Goal: Task Accomplishment & Management: Use online tool/utility

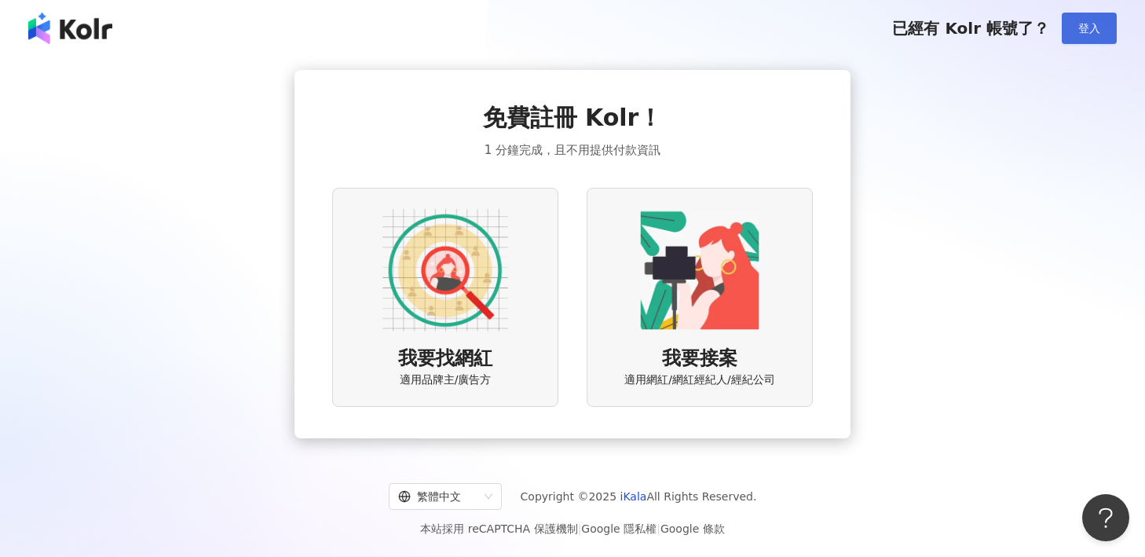
click at [1077, 24] on button "登入" at bounding box center [1089, 28] width 55 height 31
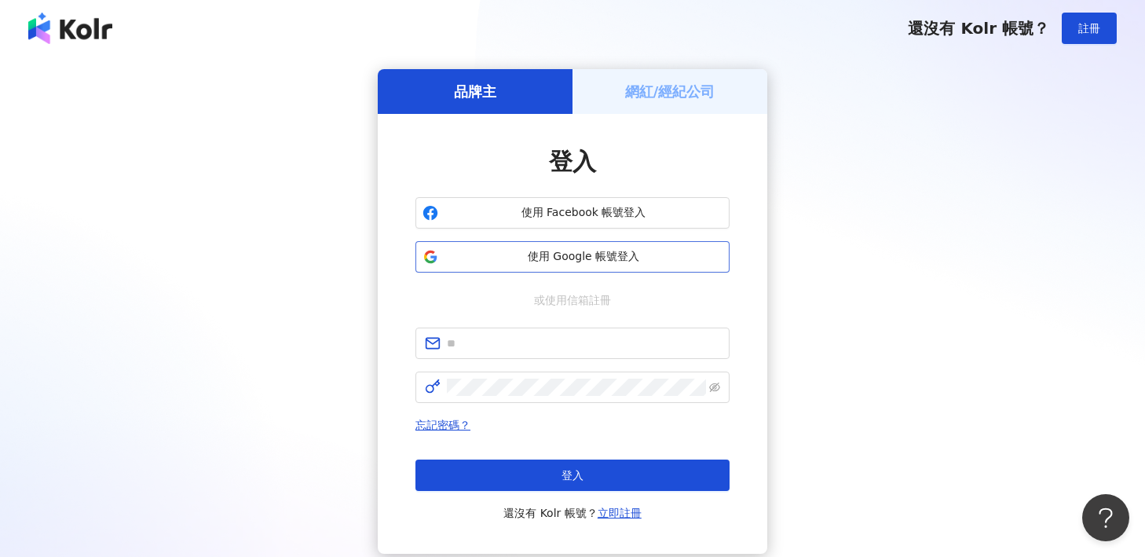
click at [547, 265] on button "使用 Google 帳號登入" at bounding box center [573, 256] width 314 height 31
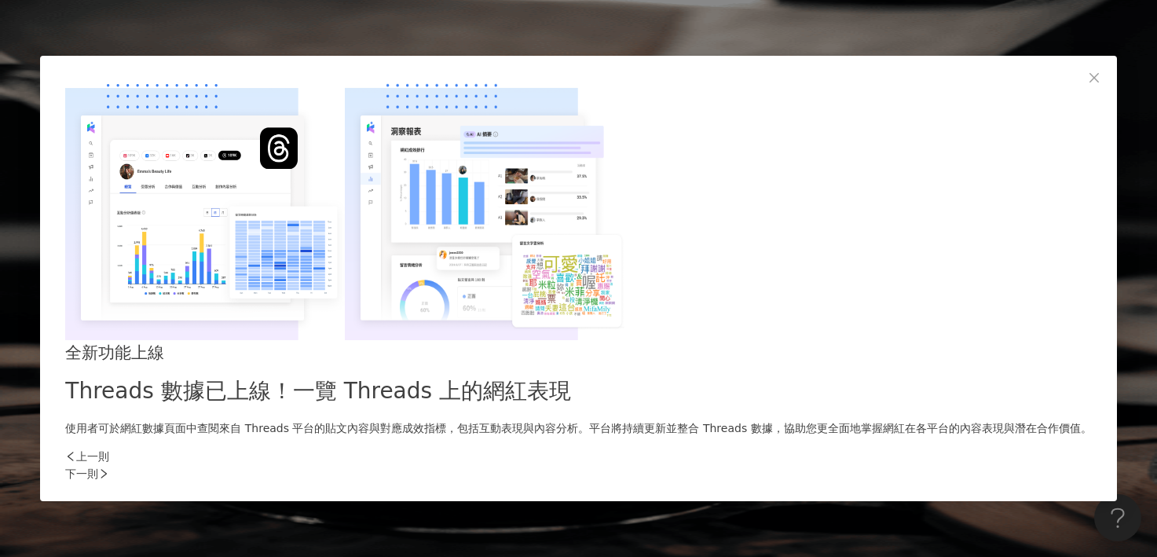
click at [856, 465] on div "下一則" at bounding box center [578, 473] width 1026 height 17
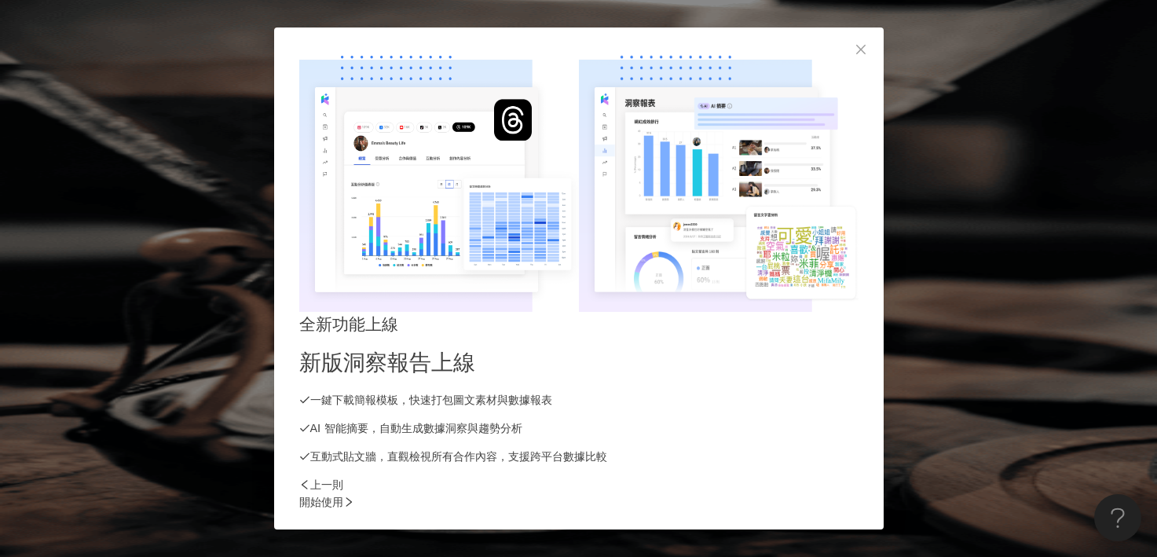
click at [856, 493] on div "開始使用" at bounding box center [578, 501] width 559 height 17
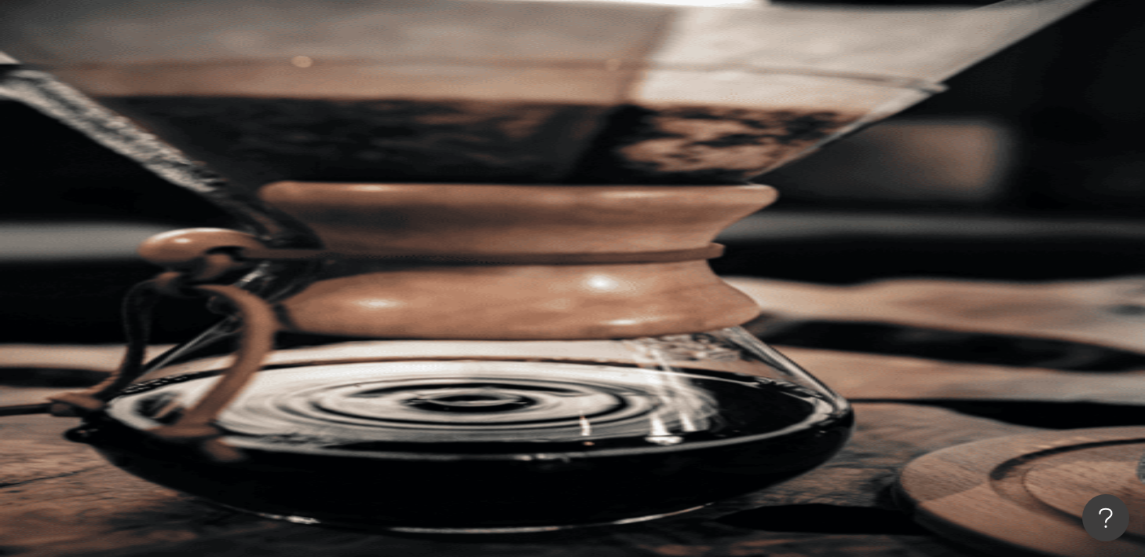
click at [264, 90] on span "不分平台" at bounding box center [229, 76] width 69 height 25
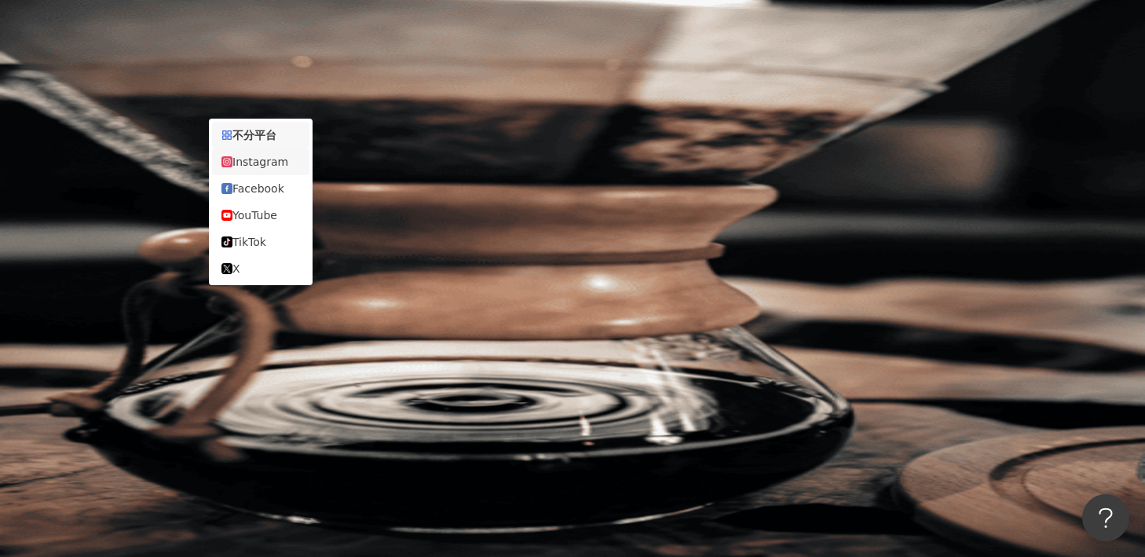
click at [278, 164] on div "Instagram" at bounding box center [261, 161] width 79 height 17
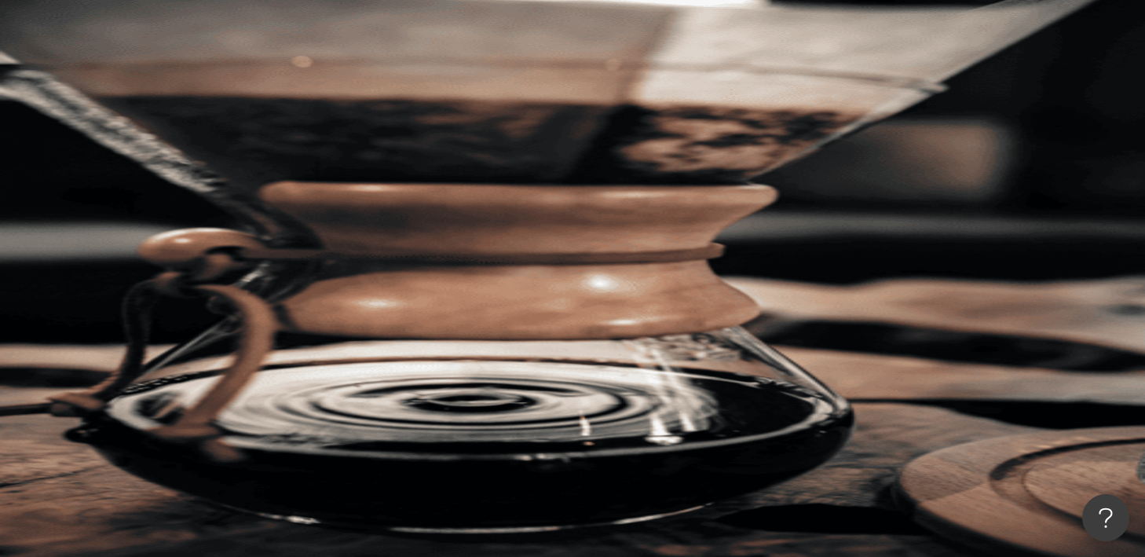
click at [246, 196] on button "類型" at bounding box center [222, 211] width 74 height 31
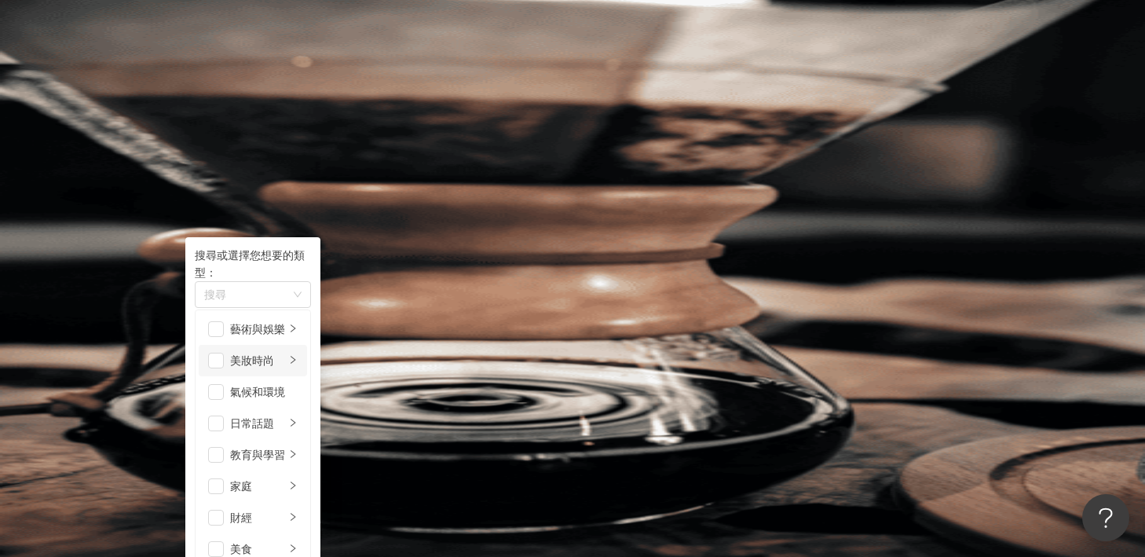
click at [273, 352] on div "美妝時尚" at bounding box center [257, 360] width 55 height 17
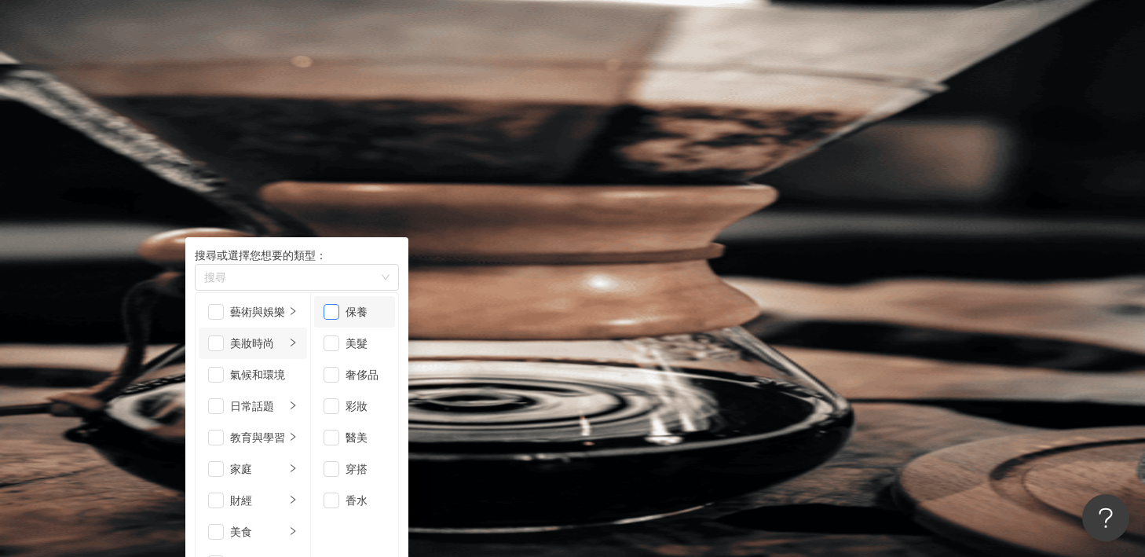
click at [339, 315] on span "button" at bounding box center [332, 312] width 16 height 16
click at [339, 401] on span "button" at bounding box center [332, 406] width 16 height 16
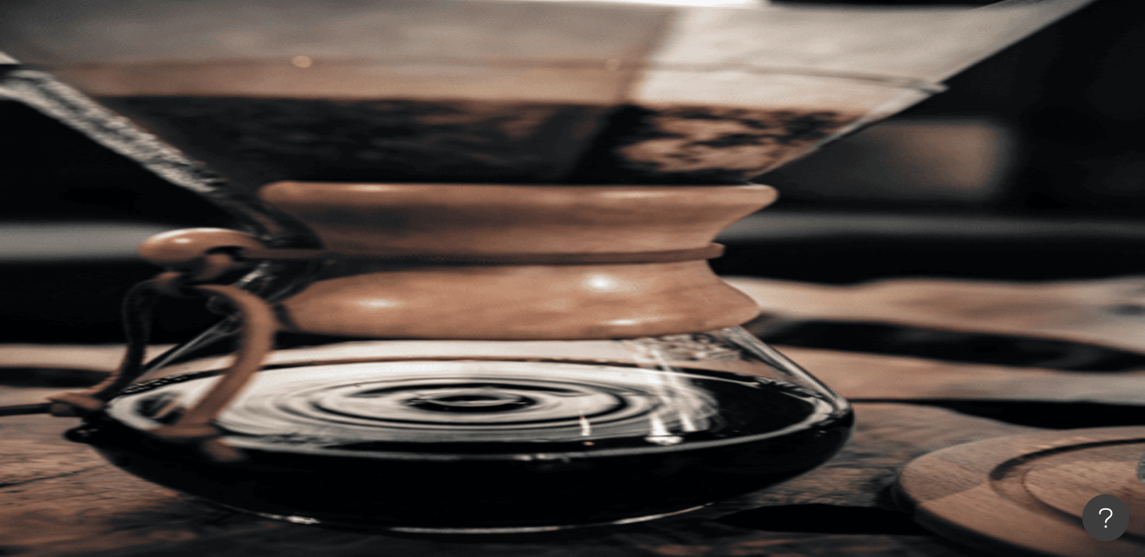
click at [254, 269] on icon "button" at bounding box center [247, 275] width 13 height 13
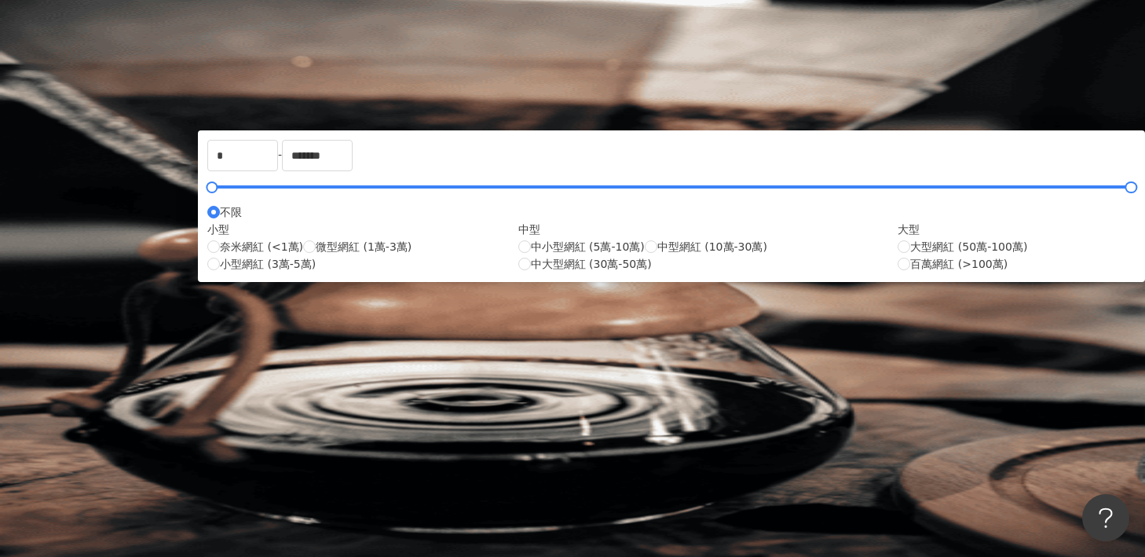
click at [254, 269] on icon "button" at bounding box center [247, 275] width 13 height 13
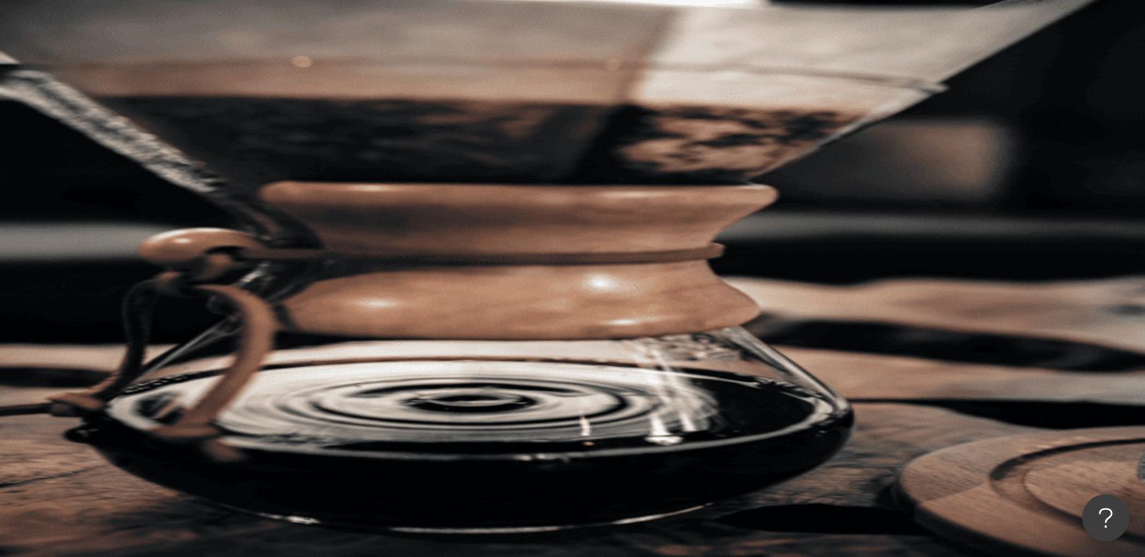
click at [254, 269] on icon "button" at bounding box center [247, 275] width 13 height 13
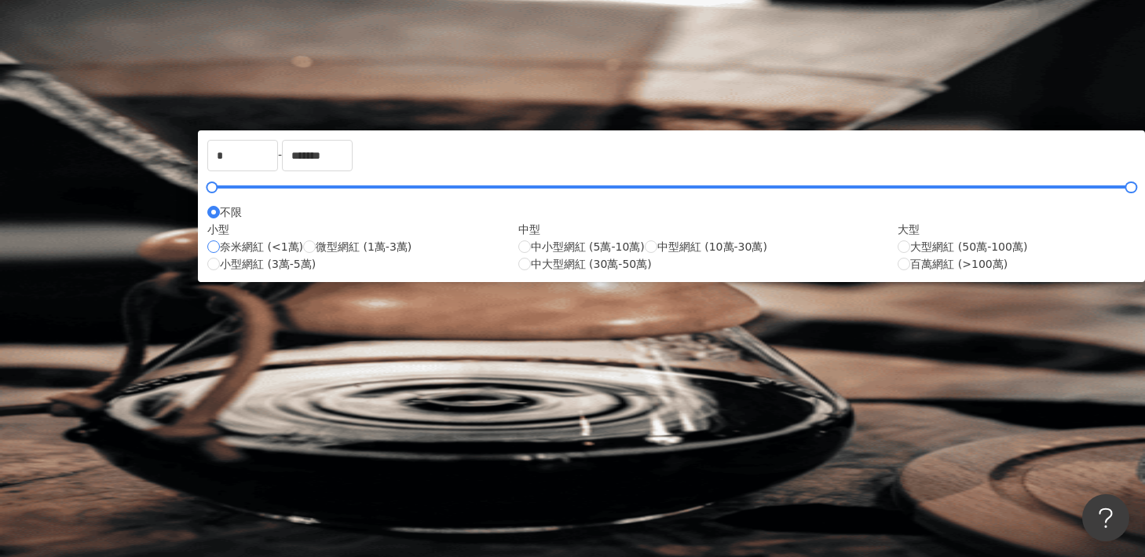
type input "****"
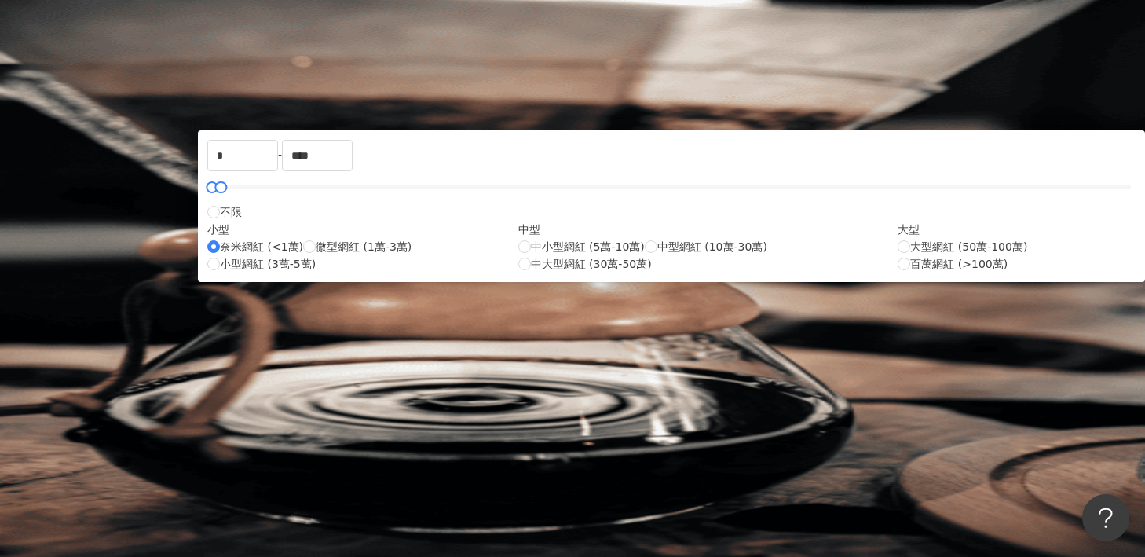
click at [258, 118] on button "搜尋" at bounding box center [221, 133] width 72 height 31
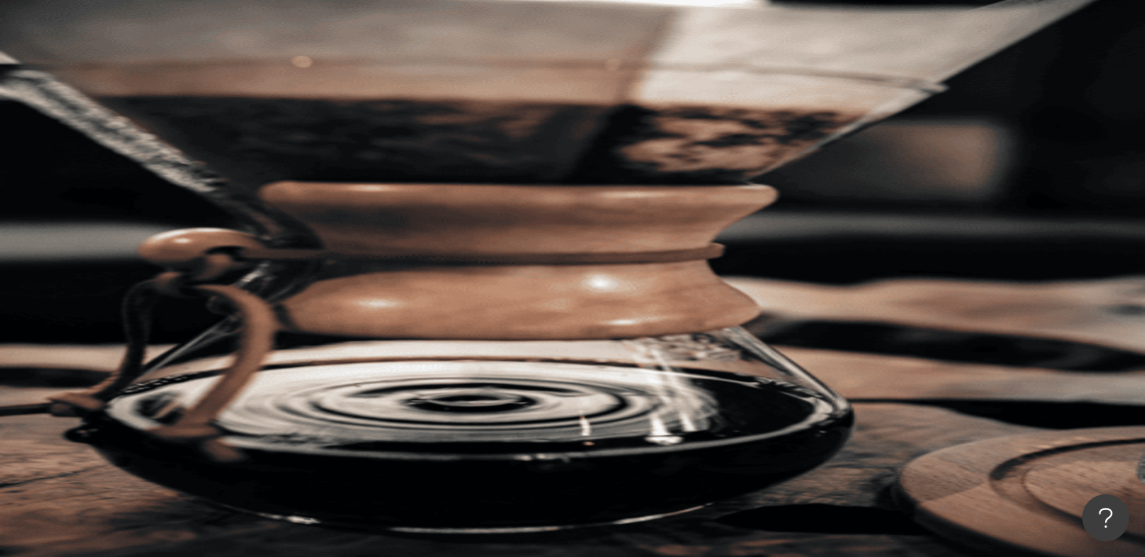
click at [212, 135] on line "button" at bounding box center [211, 136] width 2 height 2
click at [258, 118] on button "搜尋" at bounding box center [221, 133] width 72 height 31
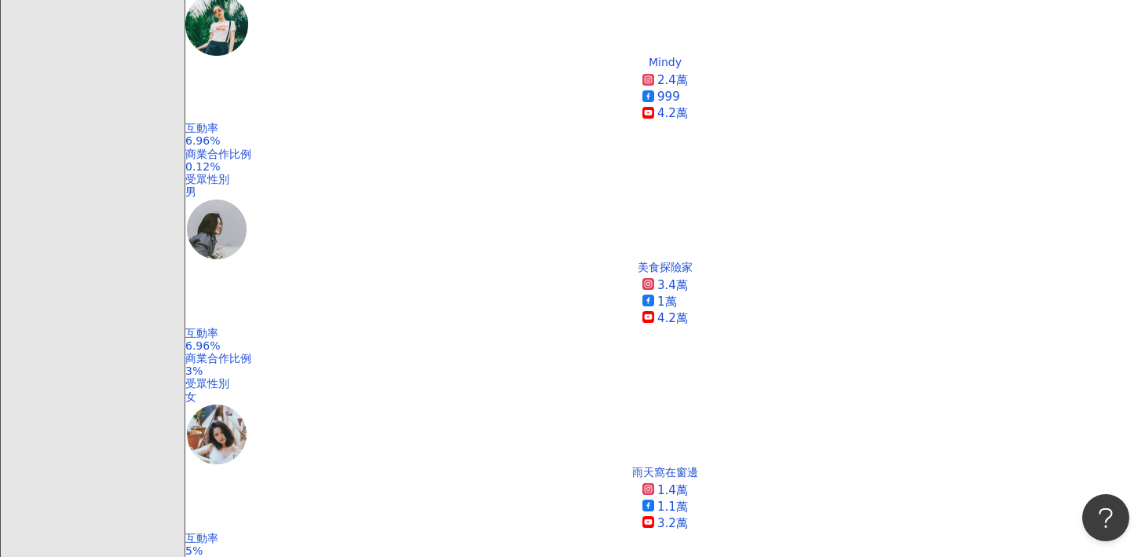
scroll to position [951, 0]
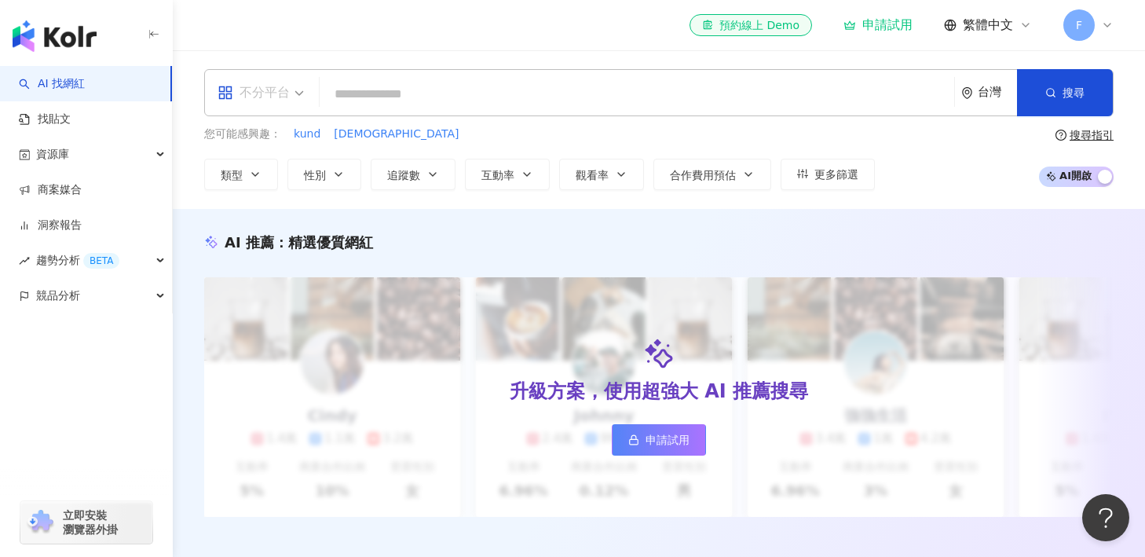
click at [309, 93] on div "不分平台" at bounding box center [261, 93] width 104 height 46
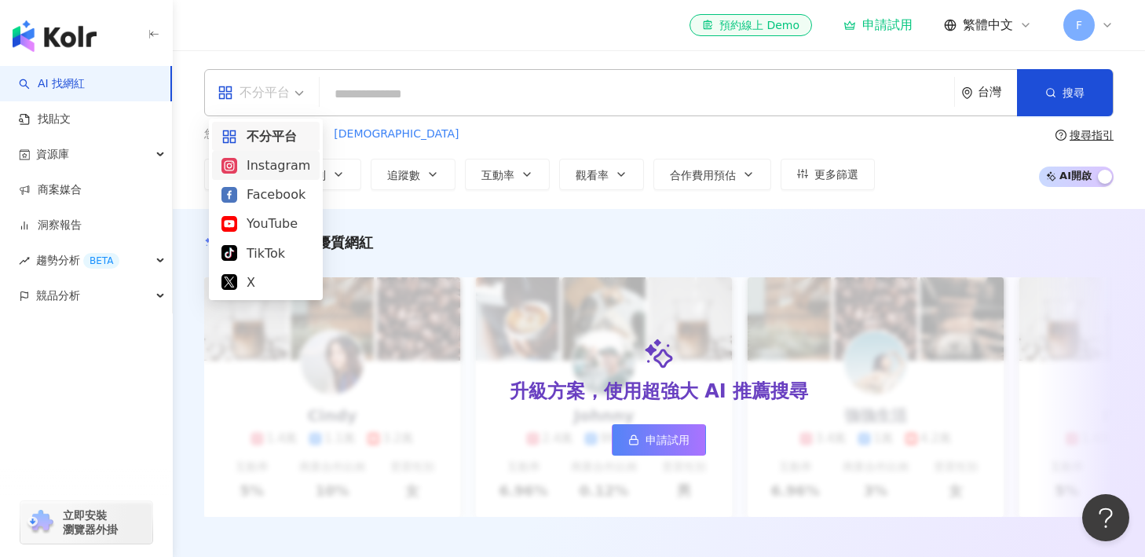
click at [269, 163] on div "Instagram" at bounding box center [266, 166] width 89 height 20
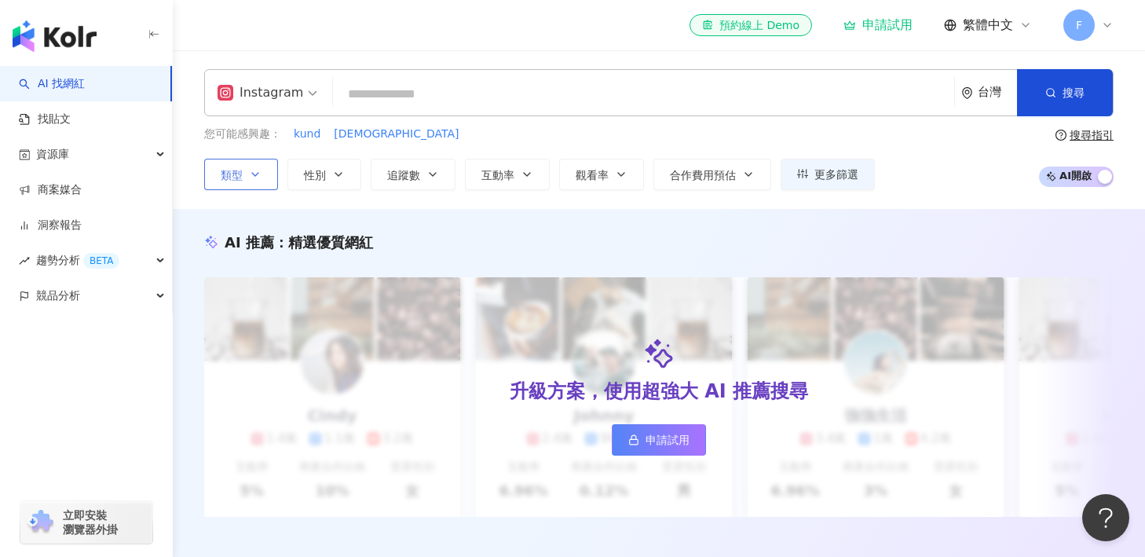
click at [266, 171] on button "類型" at bounding box center [241, 174] width 74 height 31
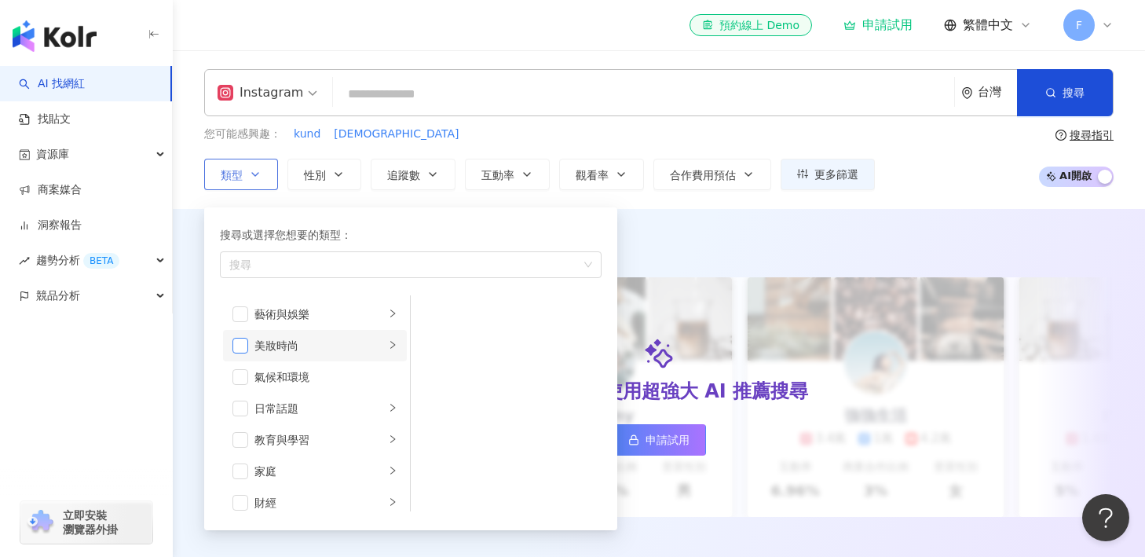
click at [239, 344] on span "button" at bounding box center [241, 346] width 16 height 16
click at [439, 178] on button "追蹤數" at bounding box center [413, 174] width 85 height 31
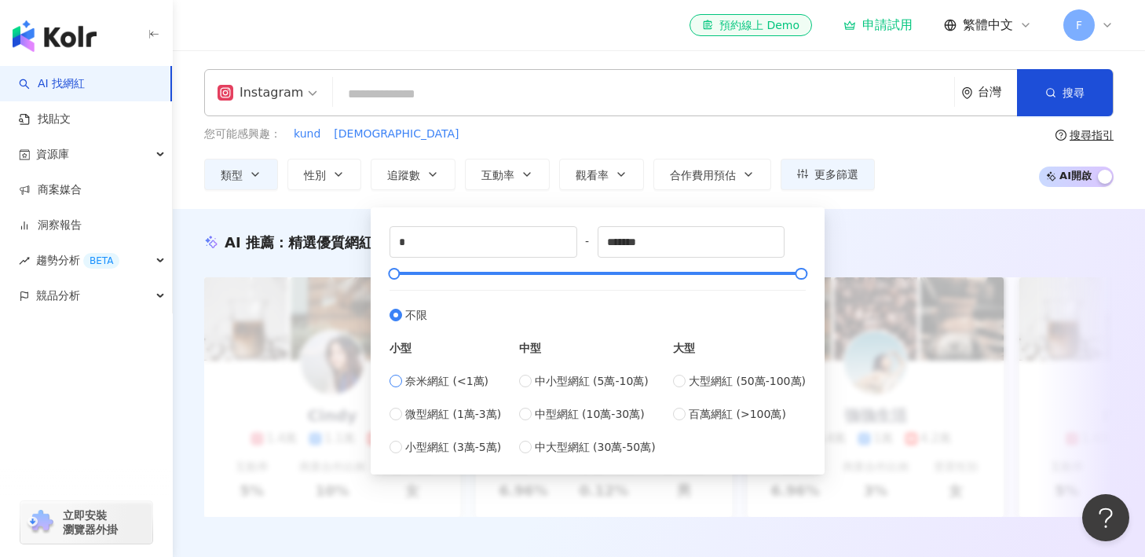
click at [434, 383] on span "奈米網紅 (<1萬)" at bounding box center [446, 380] width 83 height 17
type input "****"
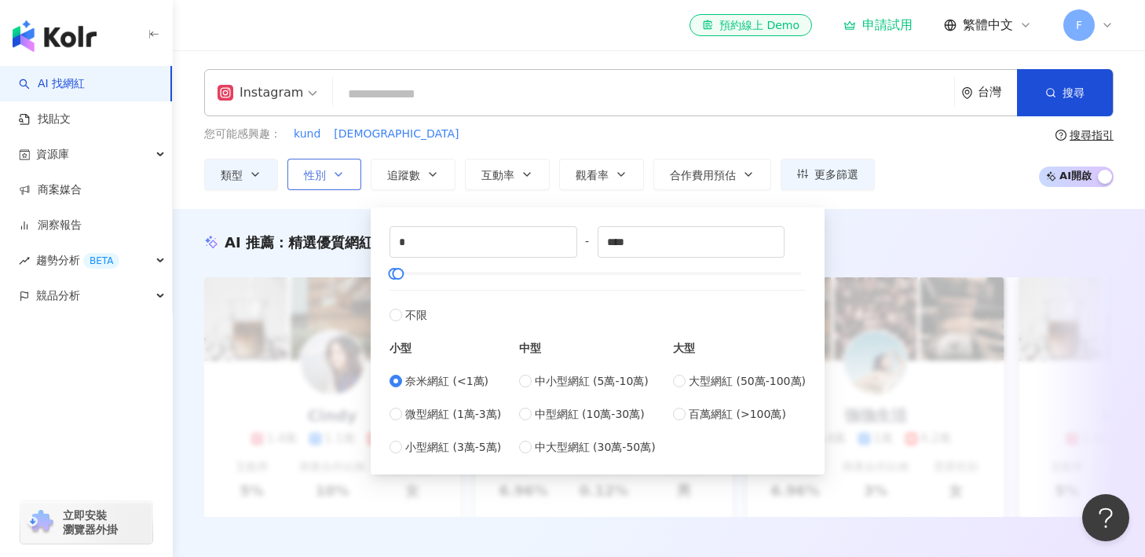
click at [325, 175] on span "性別" at bounding box center [315, 175] width 22 height 13
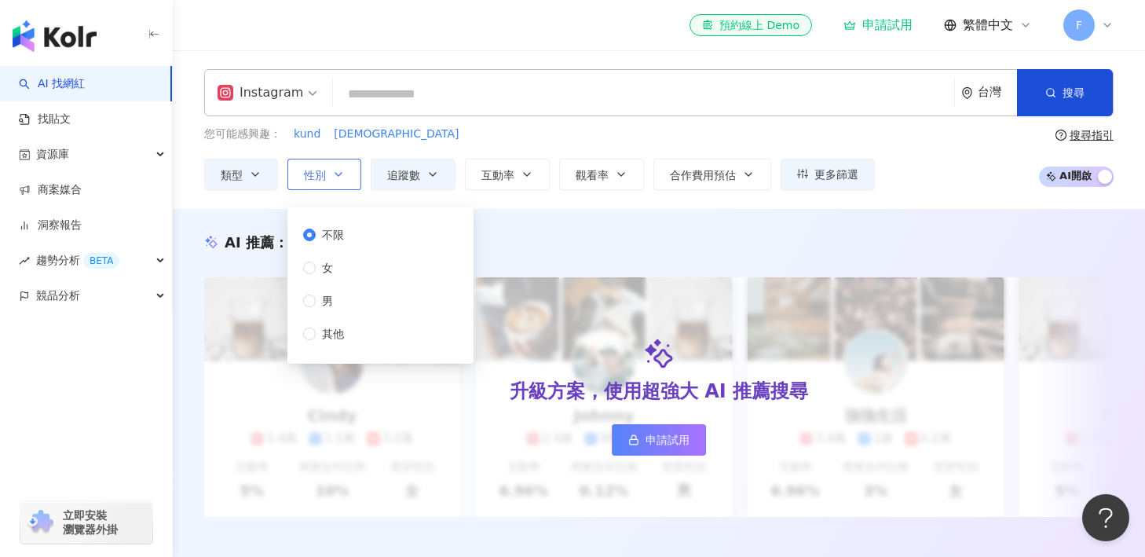
click at [326, 176] on button "性別" at bounding box center [325, 174] width 74 height 31
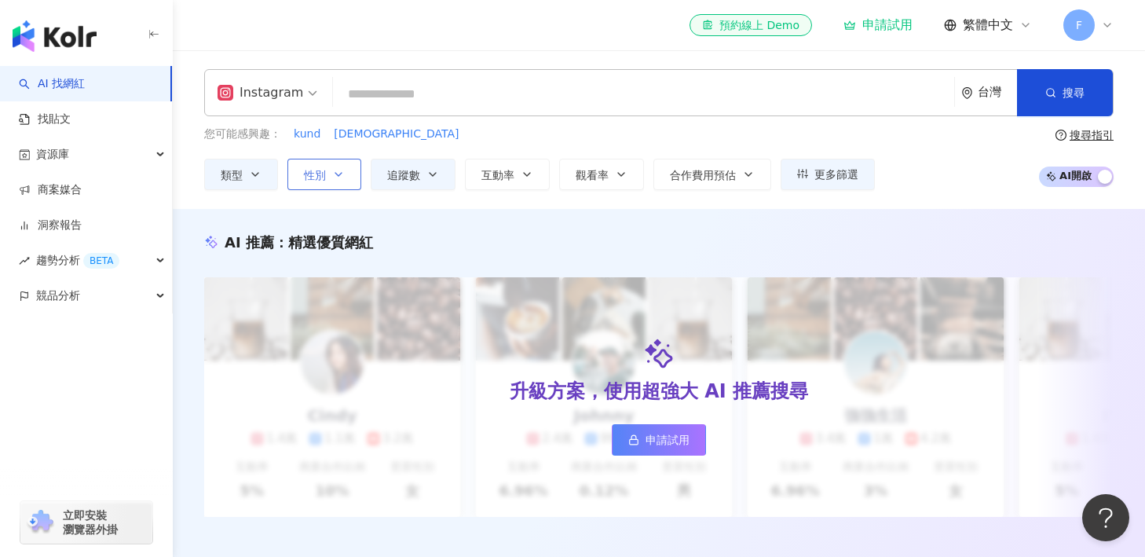
click at [326, 177] on button "性別" at bounding box center [325, 174] width 74 height 31
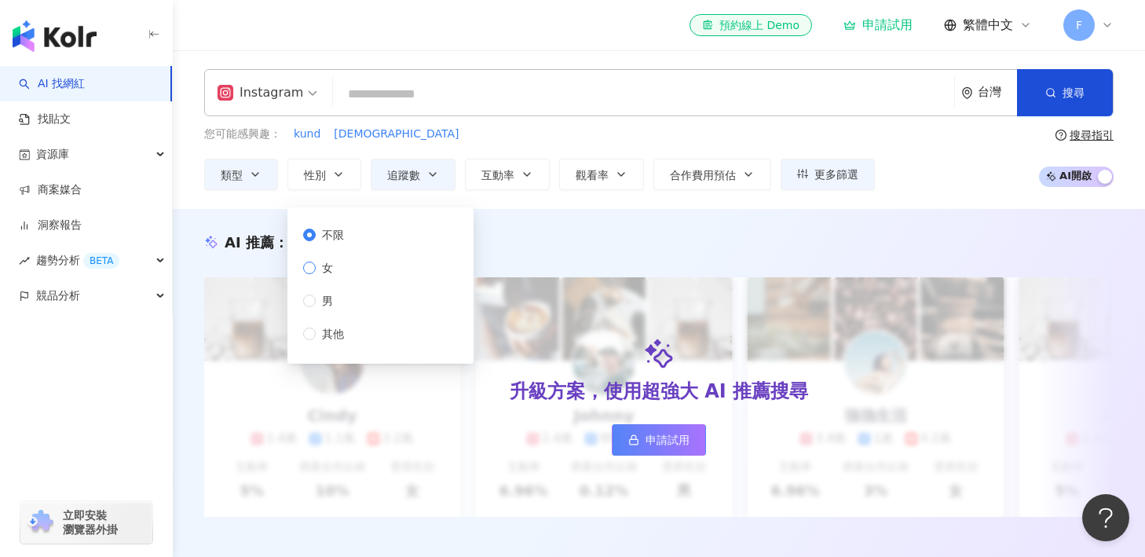
click at [332, 274] on span "女" at bounding box center [328, 267] width 24 height 17
click at [302, 268] on div "不限 女 男 其他" at bounding box center [380, 285] width 167 height 137
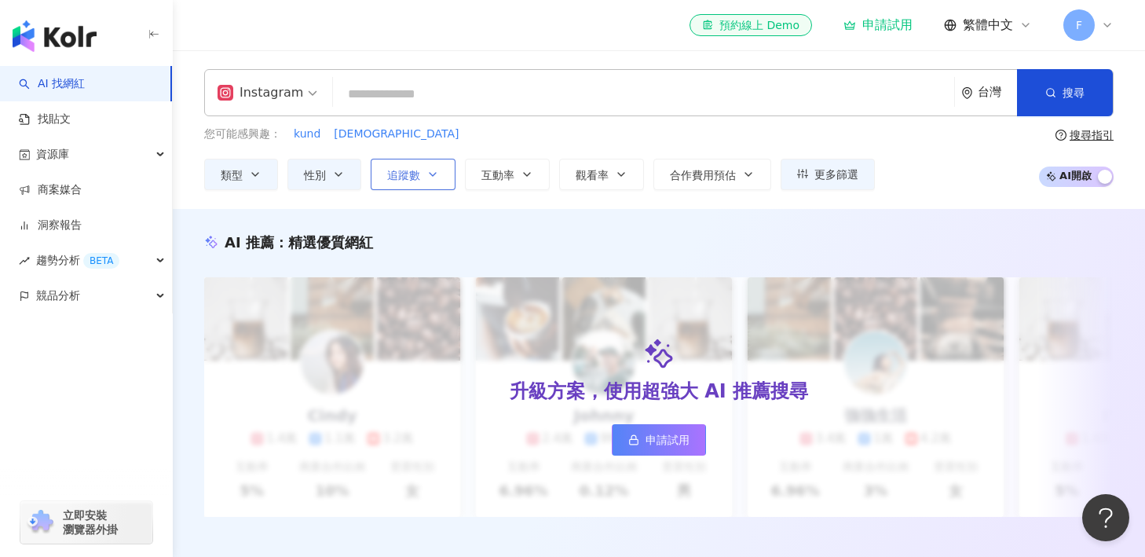
click at [432, 184] on button "追蹤數" at bounding box center [413, 174] width 85 height 31
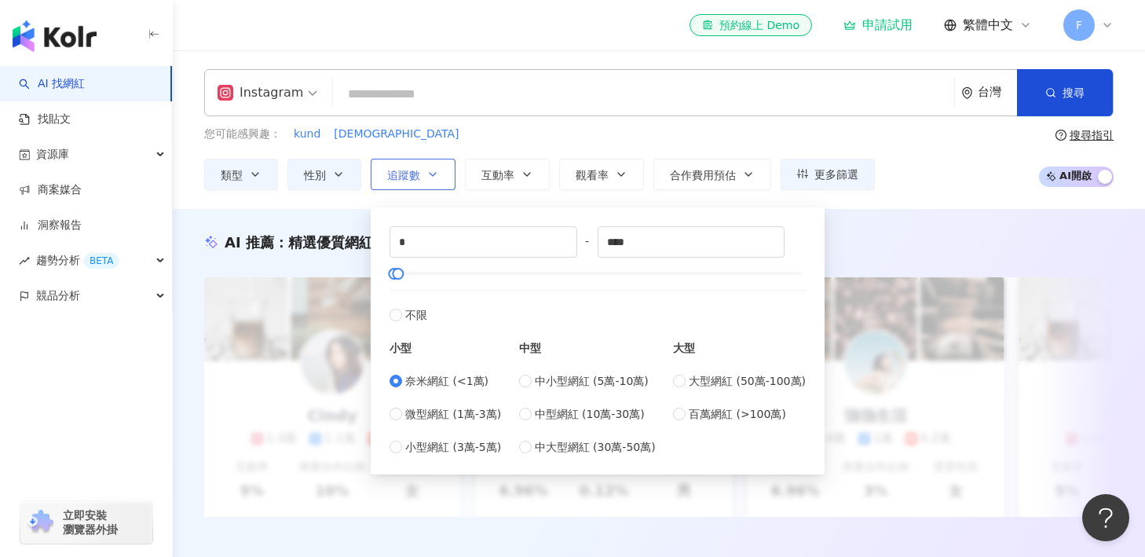
click at [432, 184] on button "追蹤數" at bounding box center [413, 174] width 85 height 31
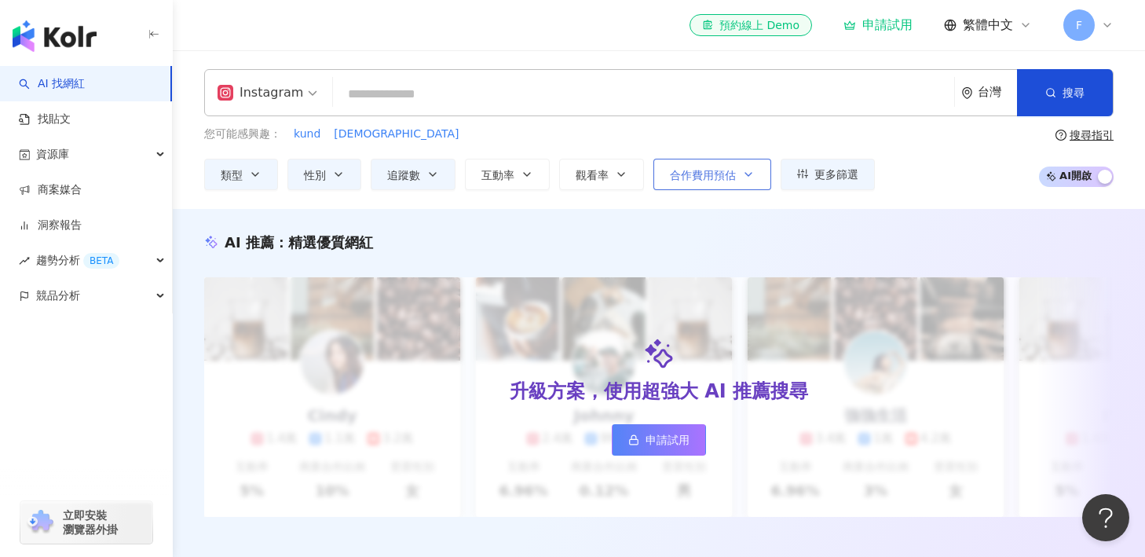
click at [757, 176] on button "合作費用預估" at bounding box center [713, 174] width 118 height 31
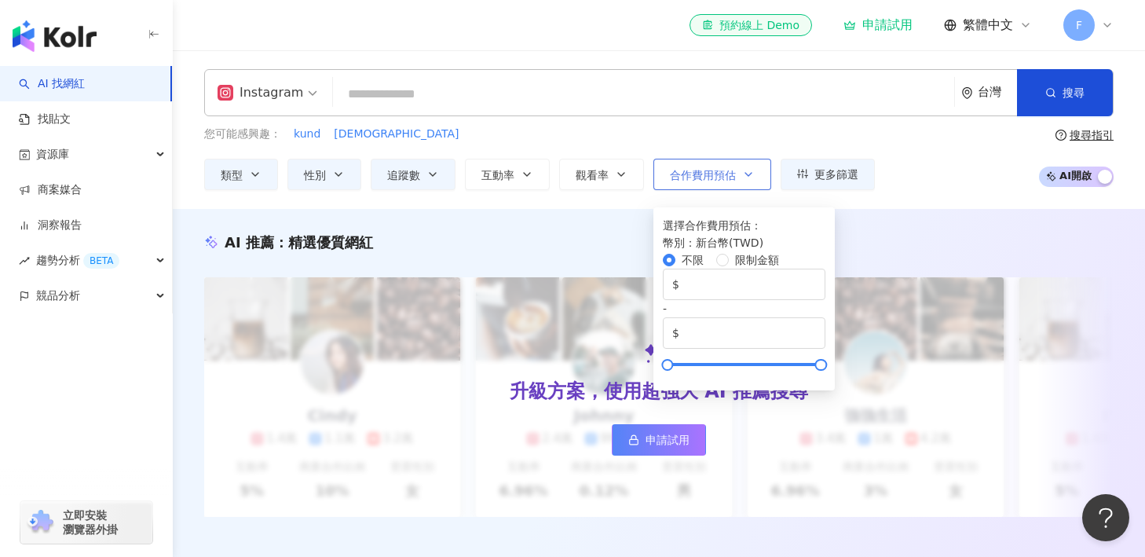
click at [757, 176] on button "合作費用預估" at bounding box center [713, 174] width 118 height 31
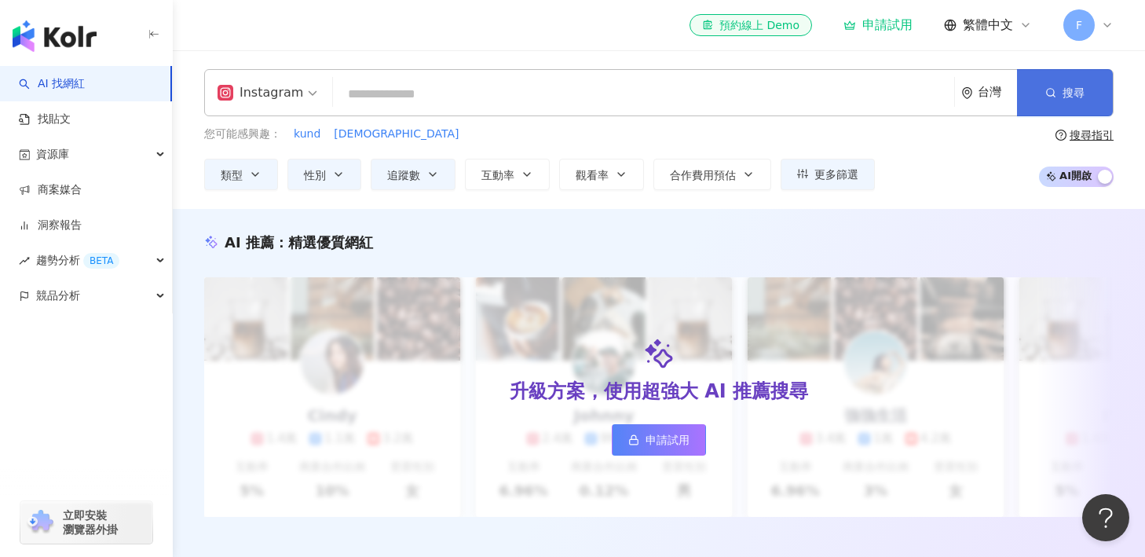
click at [1066, 82] on button "搜尋" at bounding box center [1065, 92] width 96 height 47
